Goal: Check status: Check status

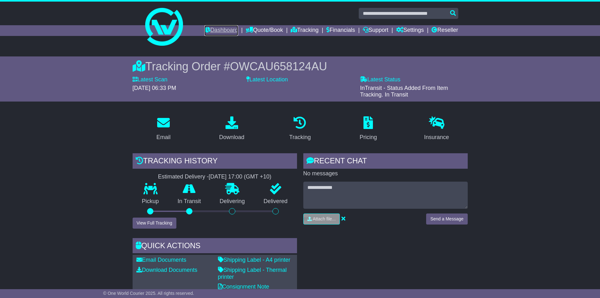
drag, startPoint x: 0, startPoint y: 0, endPoint x: 219, endPoint y: 26, distance: 220.5
click at [219, 33] on link "Dashboard" at bounding box center [221, 30] width 34 height 11
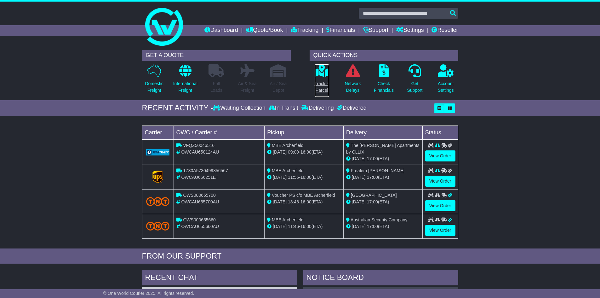
click at [325, 84] on p "Track a Parcel" at bounding box center [322, 86] width 14 height 13
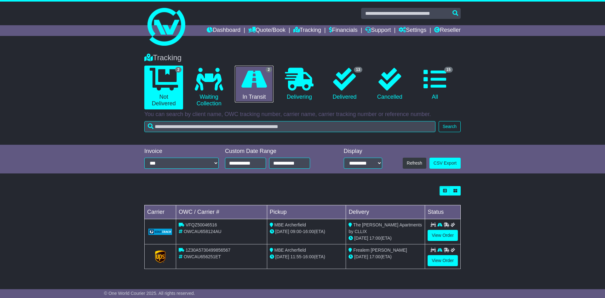
drag, startPoint x: 255, startPoint y: 73, endPoint x: 390, endPoint y: 226, distance: 203.5
click at [255, 74] on icon at bounding box center [254, 79] width 26 height 23
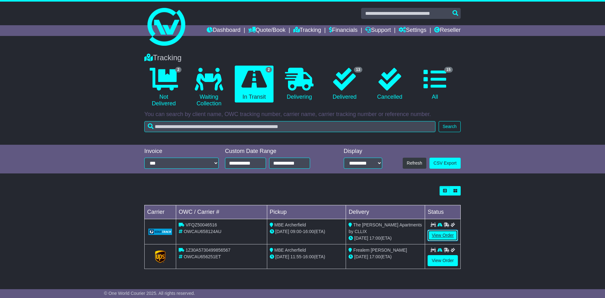
click at [442, 233] on link "View Order" at bounding box center [442, 235] width 30 height 11
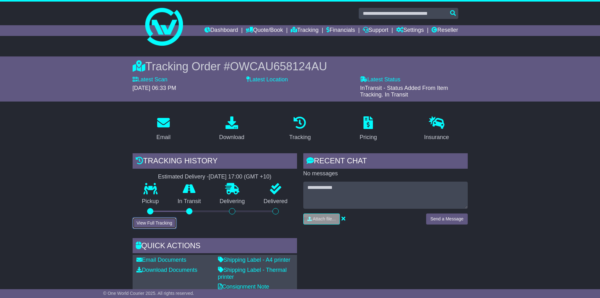
drag, startPoint x: 154, startPoint y: 225, endPoint x: 250, endPoint y: 221, distance: 96.1
click at [154, 225] on button "View Full Tracking" at bounding box center [155, 222] width 44 height 11
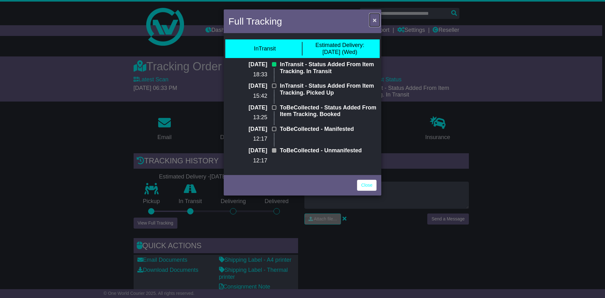
click at [375, 20] on span "×" at bounding box center [375, 19] width 4 height 7
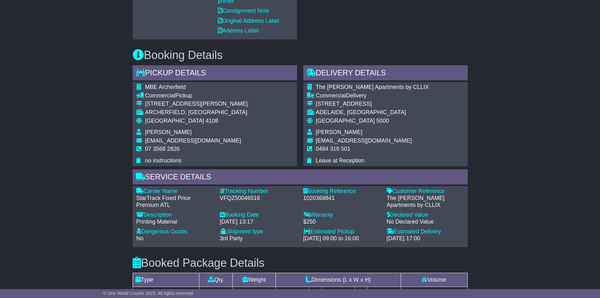
scroll to position [283, 0]
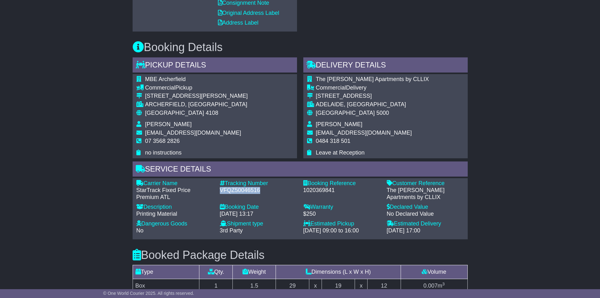
drag, startPoint x: 261, startPoint y: 189, endPoint x: 218, endPoint y: 188, distance: 43.2
click at [218, 188] on div "Tracking Number - VFQZ50046516" at bounding box center [258, 190] width 83 height 20
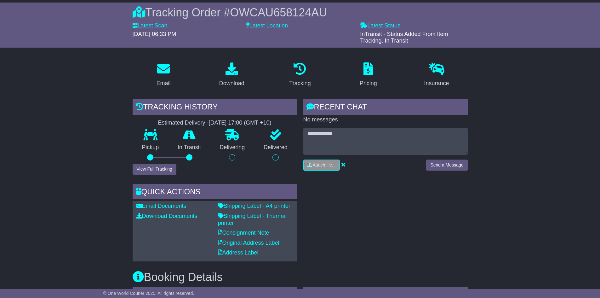
scroll to position [0, 0]
